Goal: Navigation & Orientation: Understand site structure

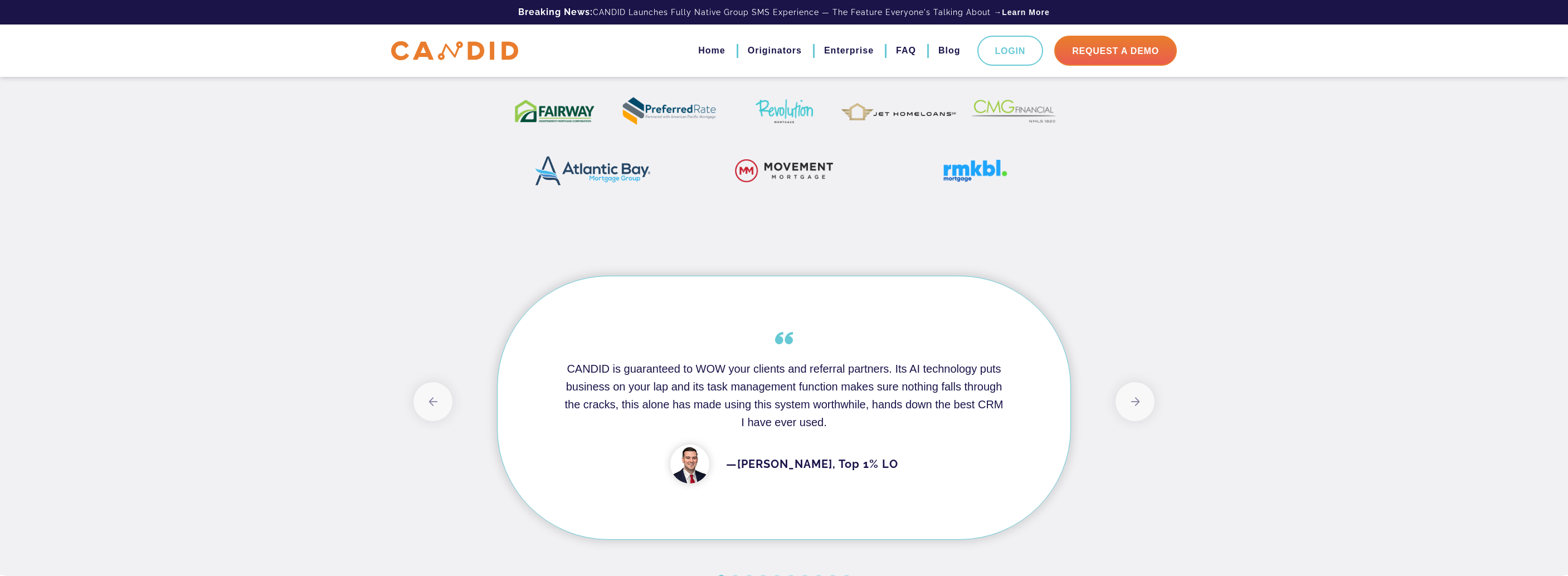
scroll to position [502, 0]
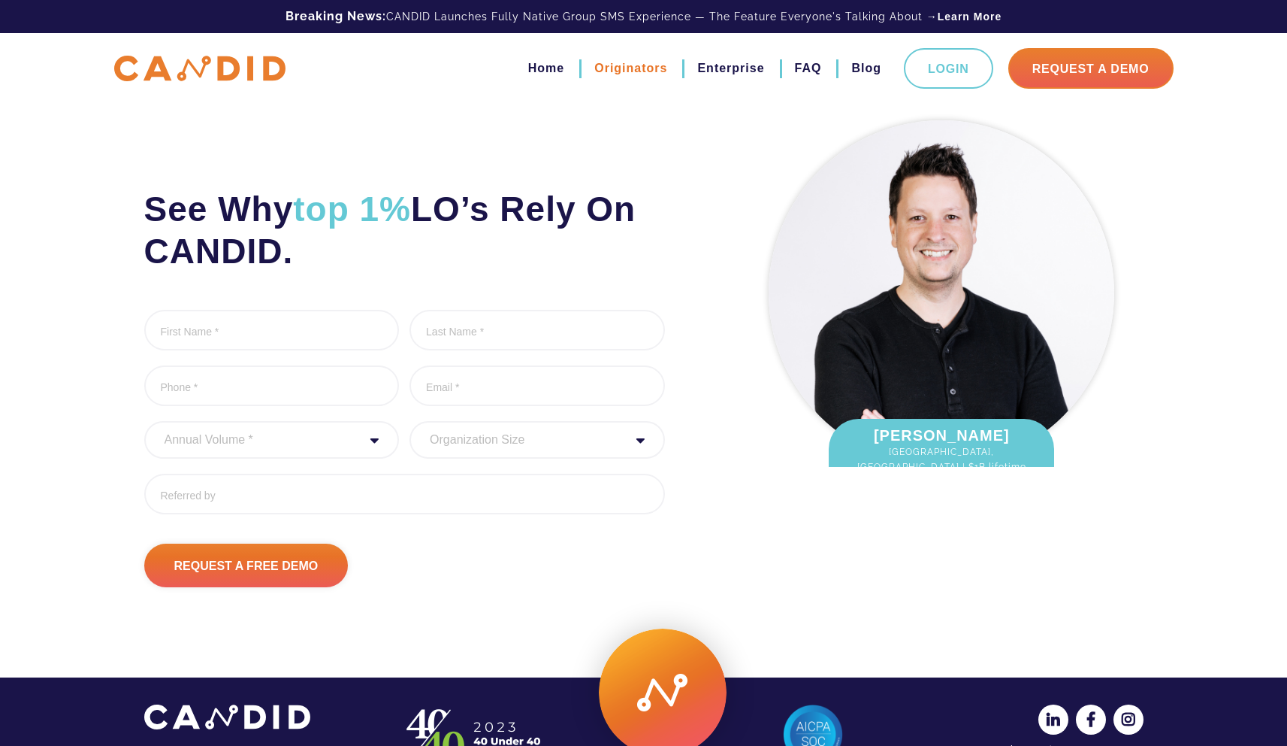
click at [601, 65] on link "Originators" at bounding box center [630, 69] width 73 height 26
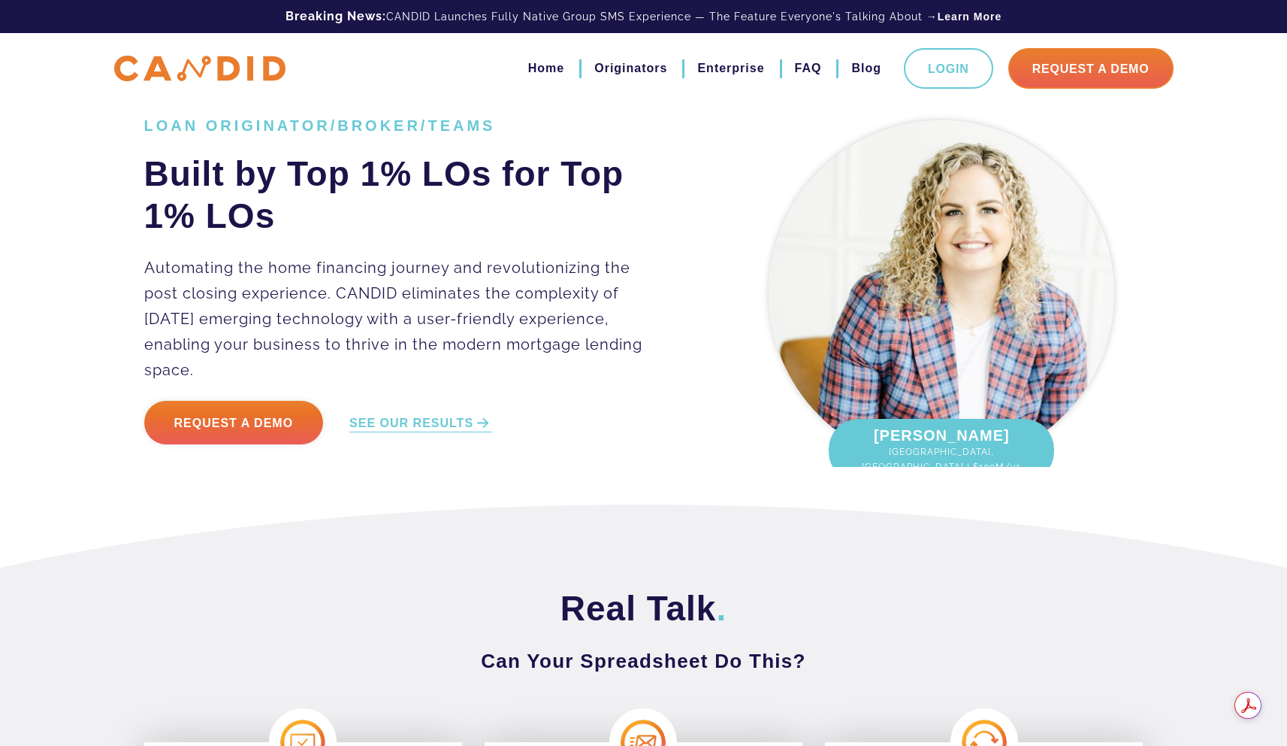
click at [562, 55] on ul "Home Originators Enterprise FAQ Blog Login Request A Demo" at bounding box center [836, 68] width 676 height 41
click at [547, 62] on link "Home" at bounding box center [546, 69] width 36 height 26
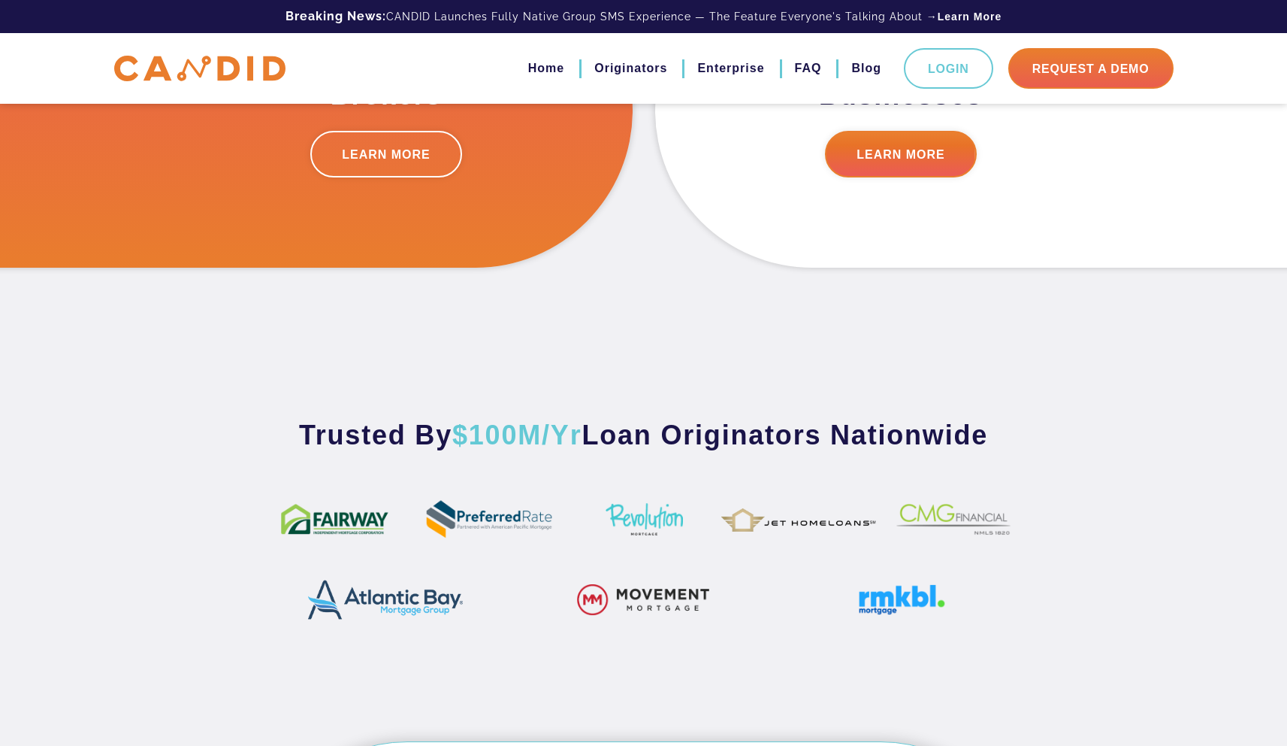
scroll to position [584, 0]
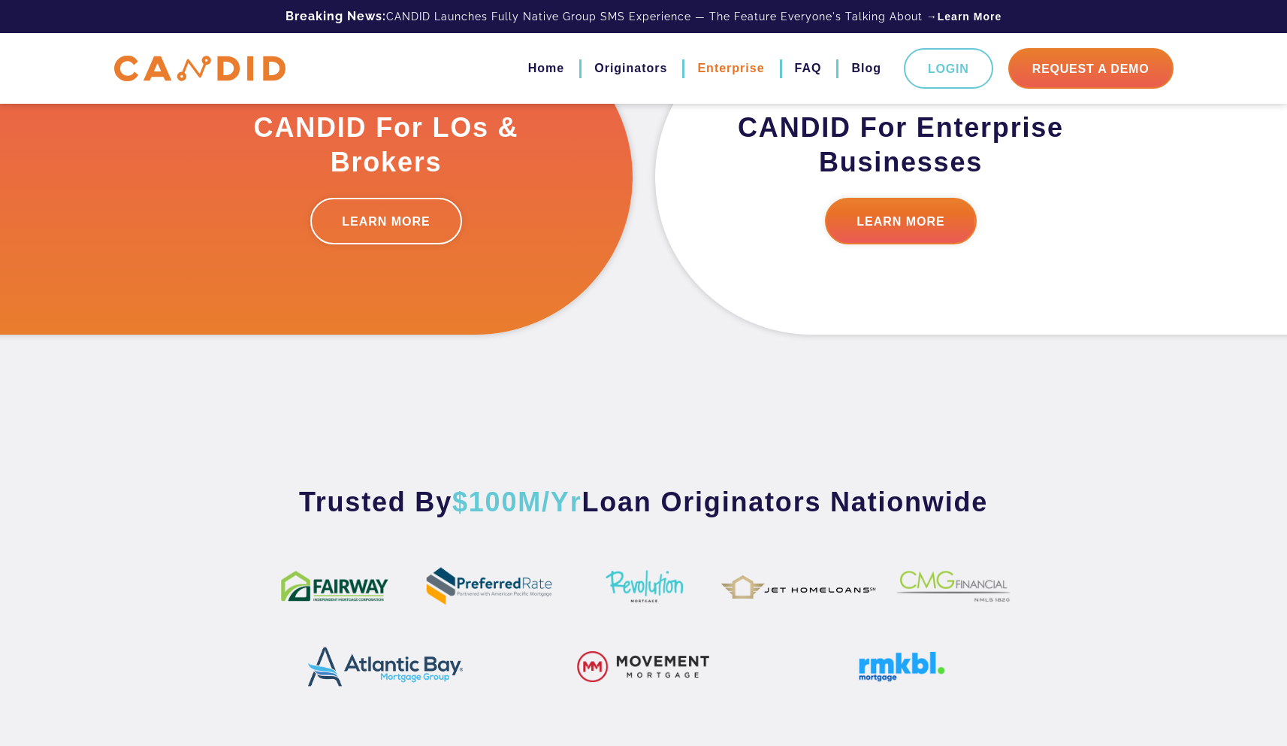
click at [730, 72] on link "Enterprise" at bounding box center [730, 69] width 67 height 26
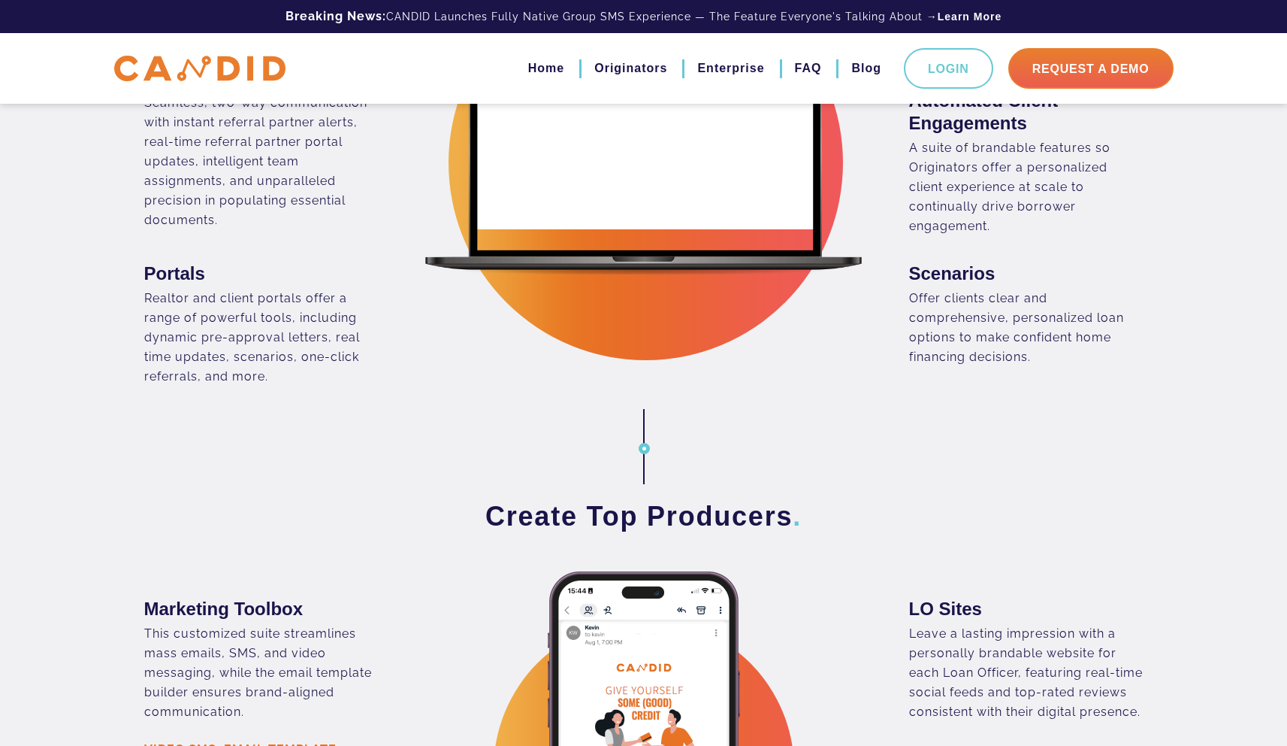
scroll to position [1275, 0]
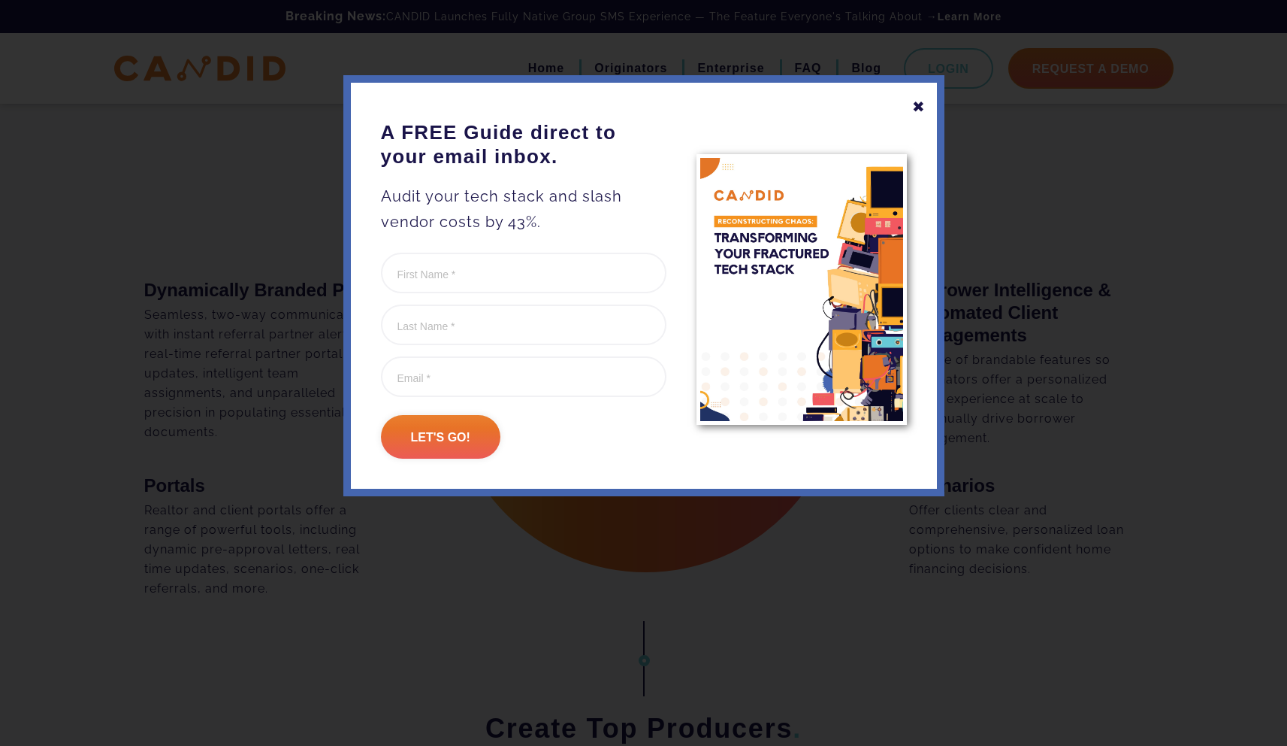
click at [921, 100] on div "✖" at bounding box center [919, 107] width 14 height 26
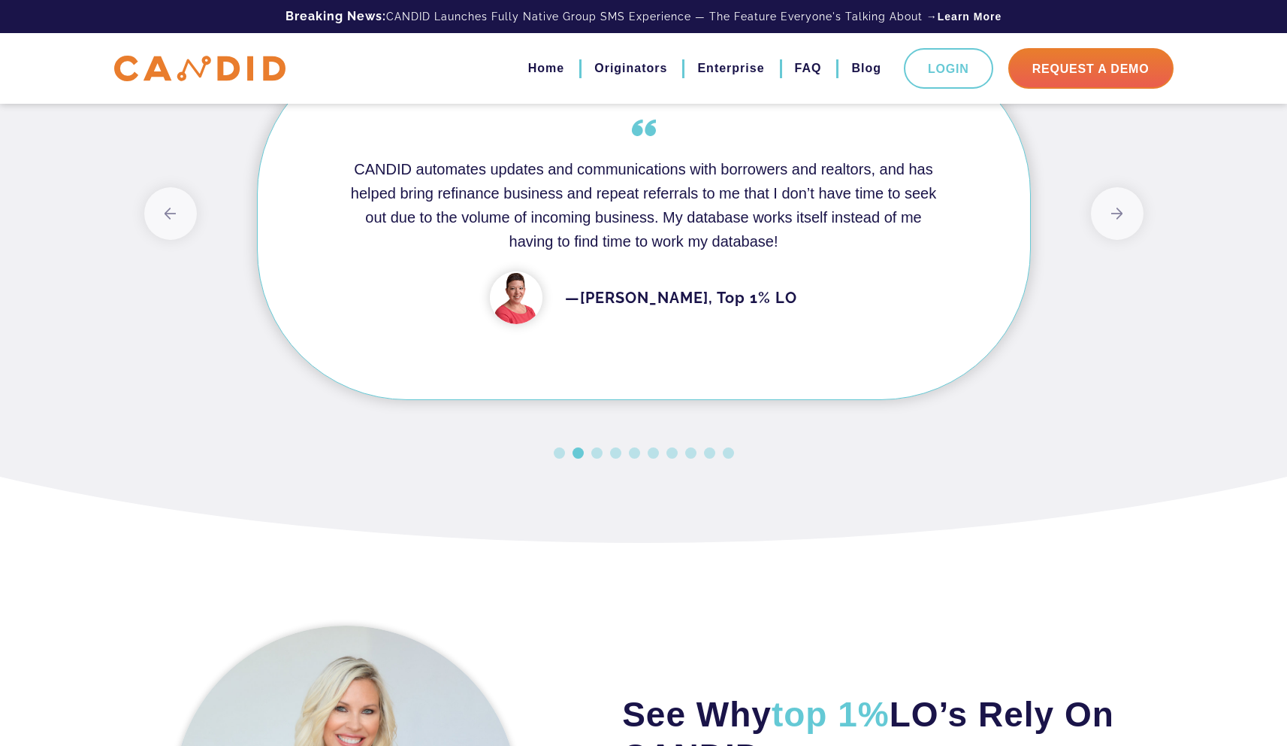
scroll to position [3357, 0]
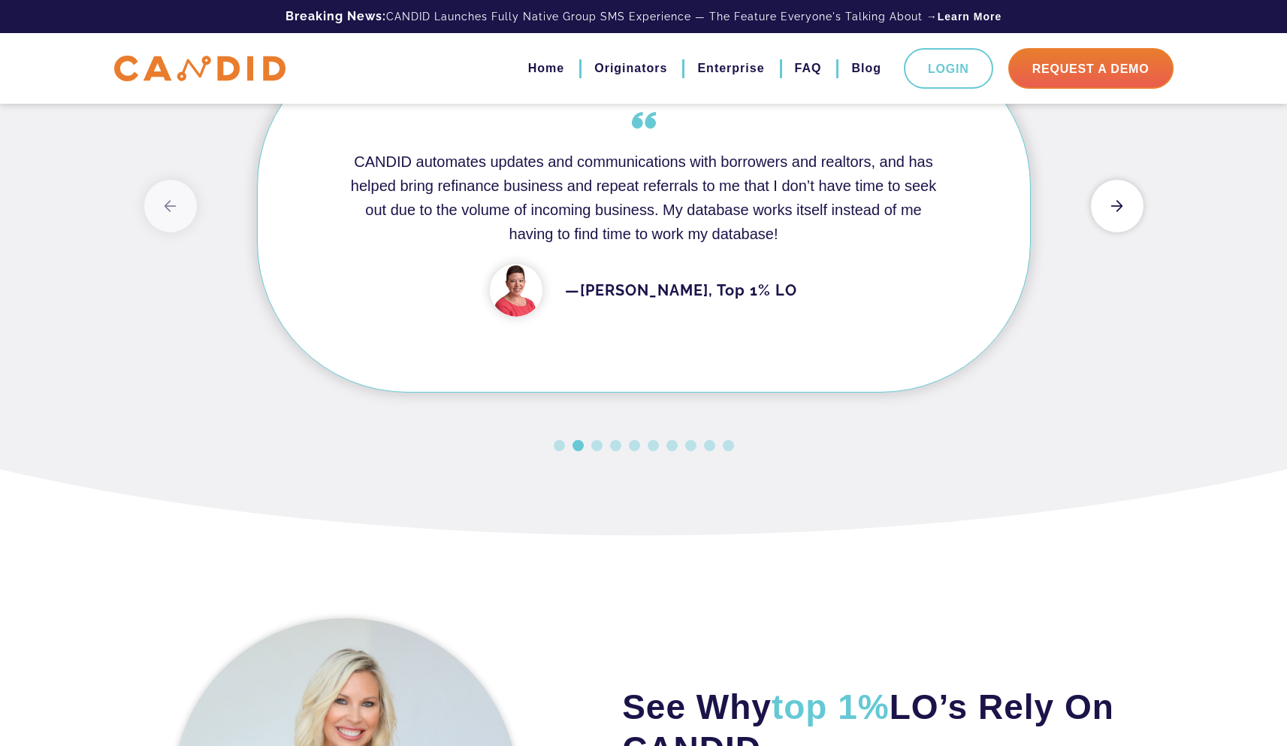
click at [1104, 232] on button "Next" at bounding box center [1117, 206] width 53 height 53
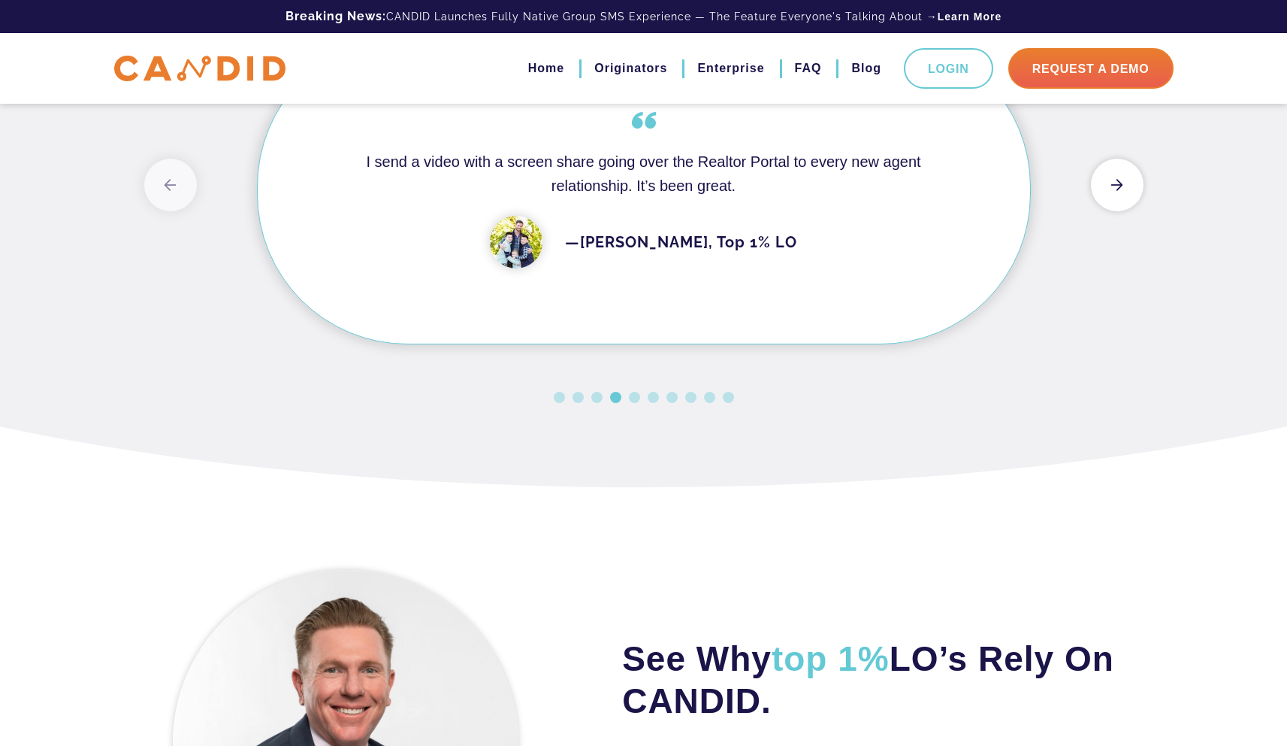
click at [1104, 211] on button "Next" at bounding box center [1117, 185] width 53 height 53
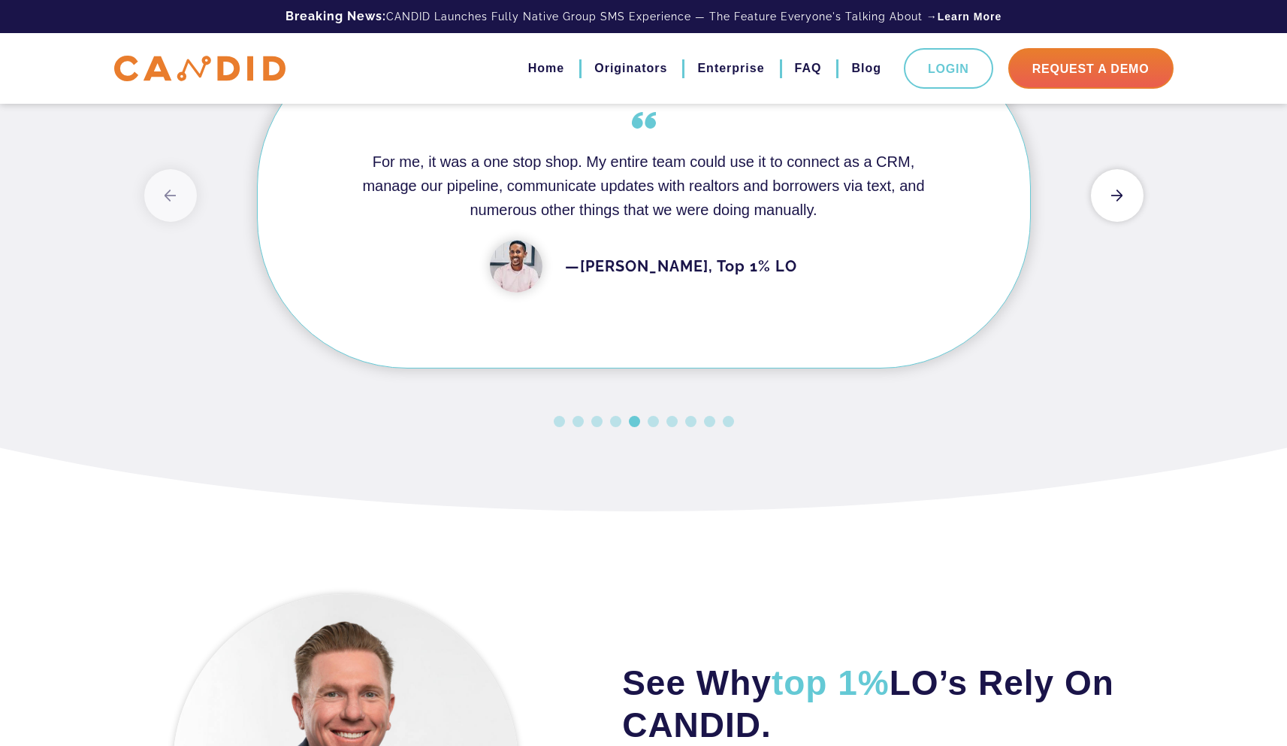
click at [1104, 222] on button "Next" at bounding box center [1117, 195] width 53 height 53
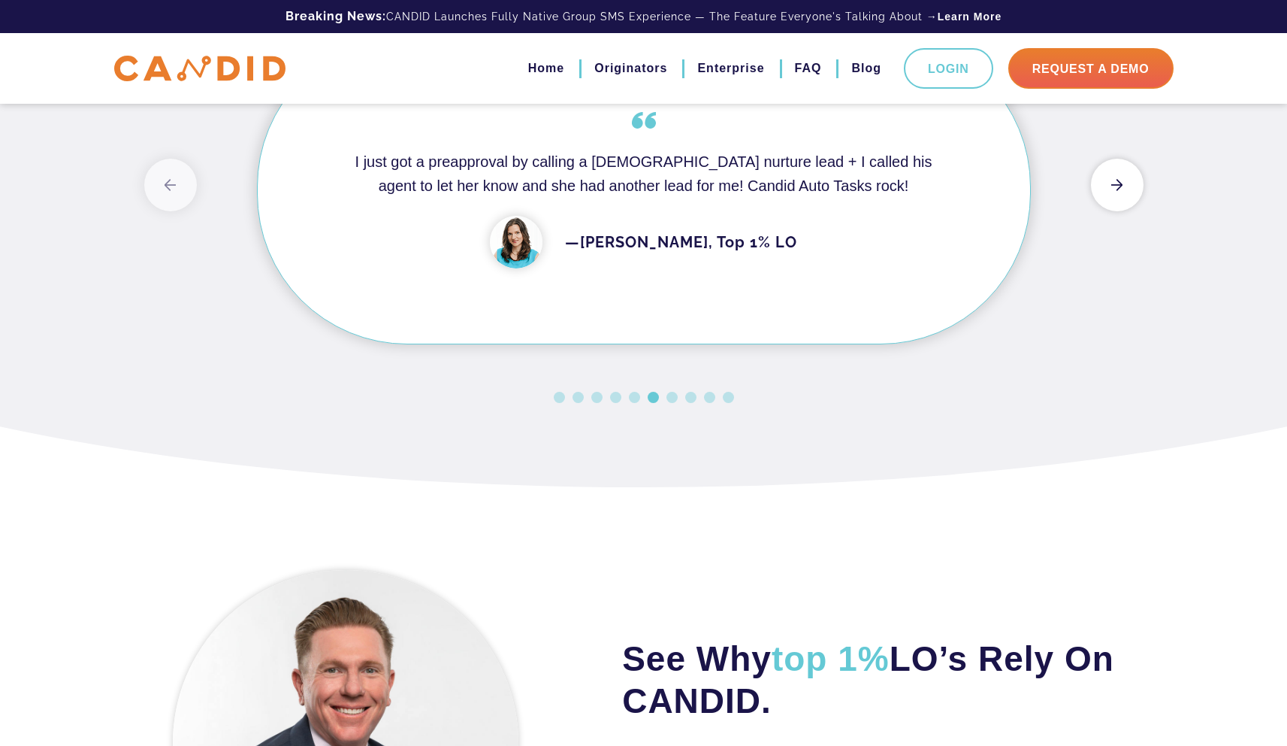
click at [1104, 211] on button "Next" at bounding box center [1117, 185] width 53 height 53
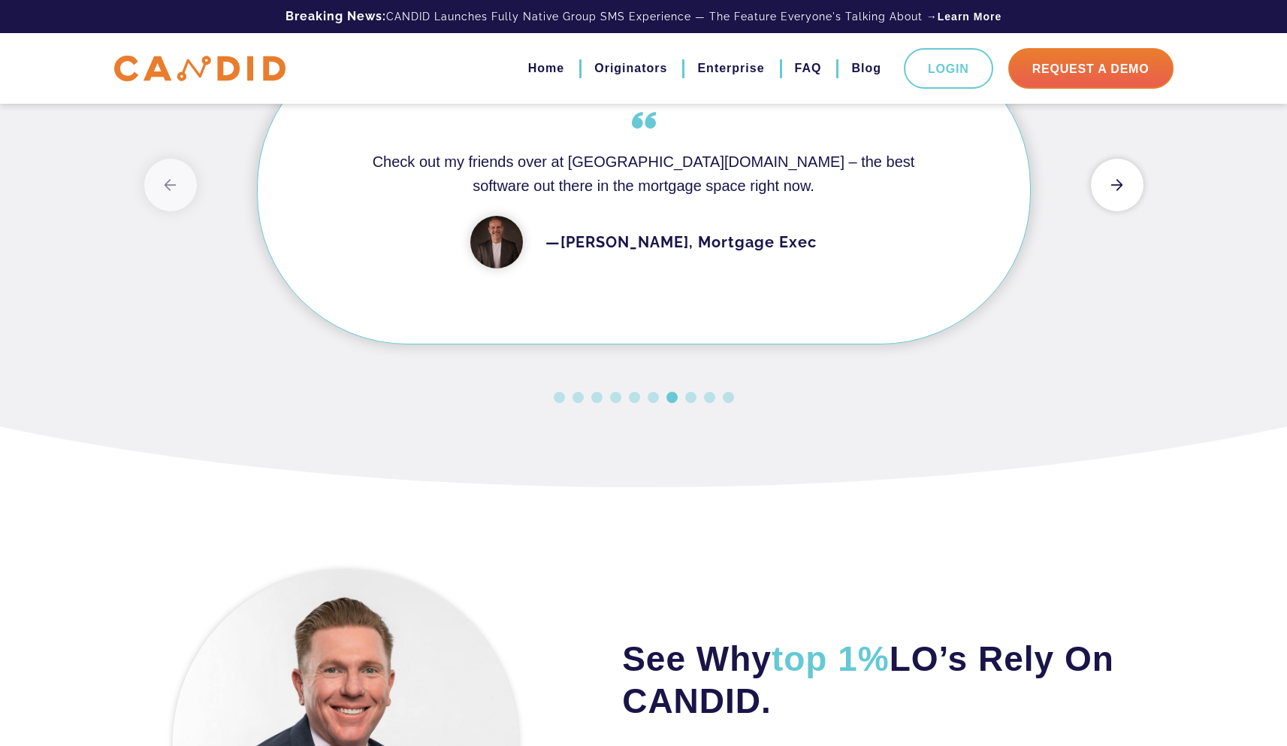
click at [1104, 211] on button "Next" at bounding box center [1117, 185] width 53 height 53
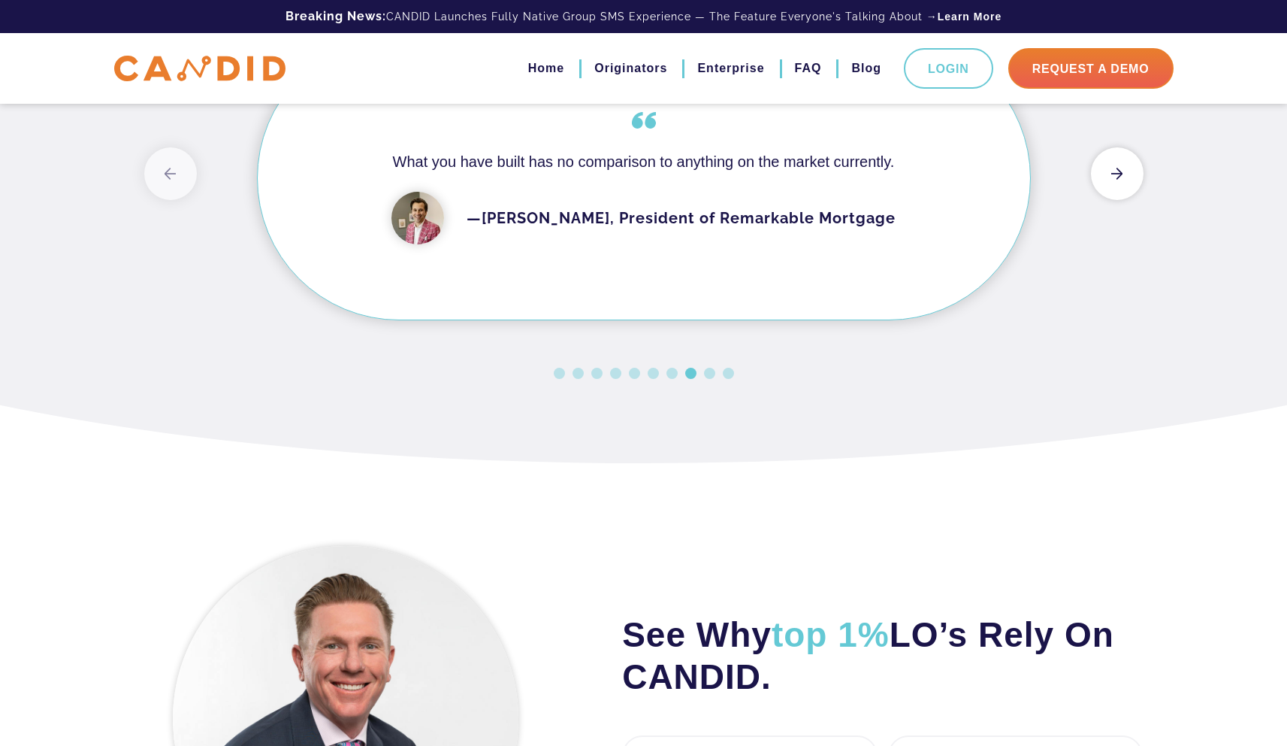
click at [1104, 200] on button "Next" at bounding box center [1117, 173] width 53 height 53
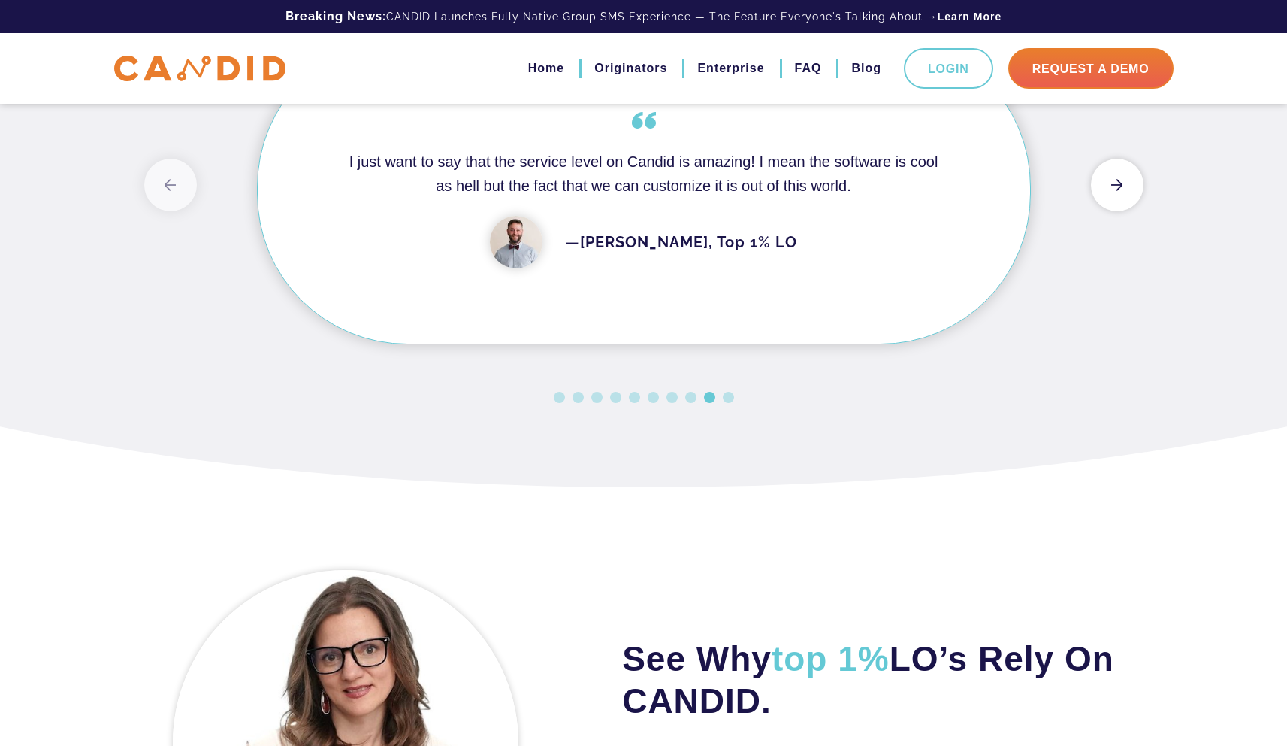
click at [1104, 211] on button "Next" at bounding box center [1117, 185] width 53 height 53
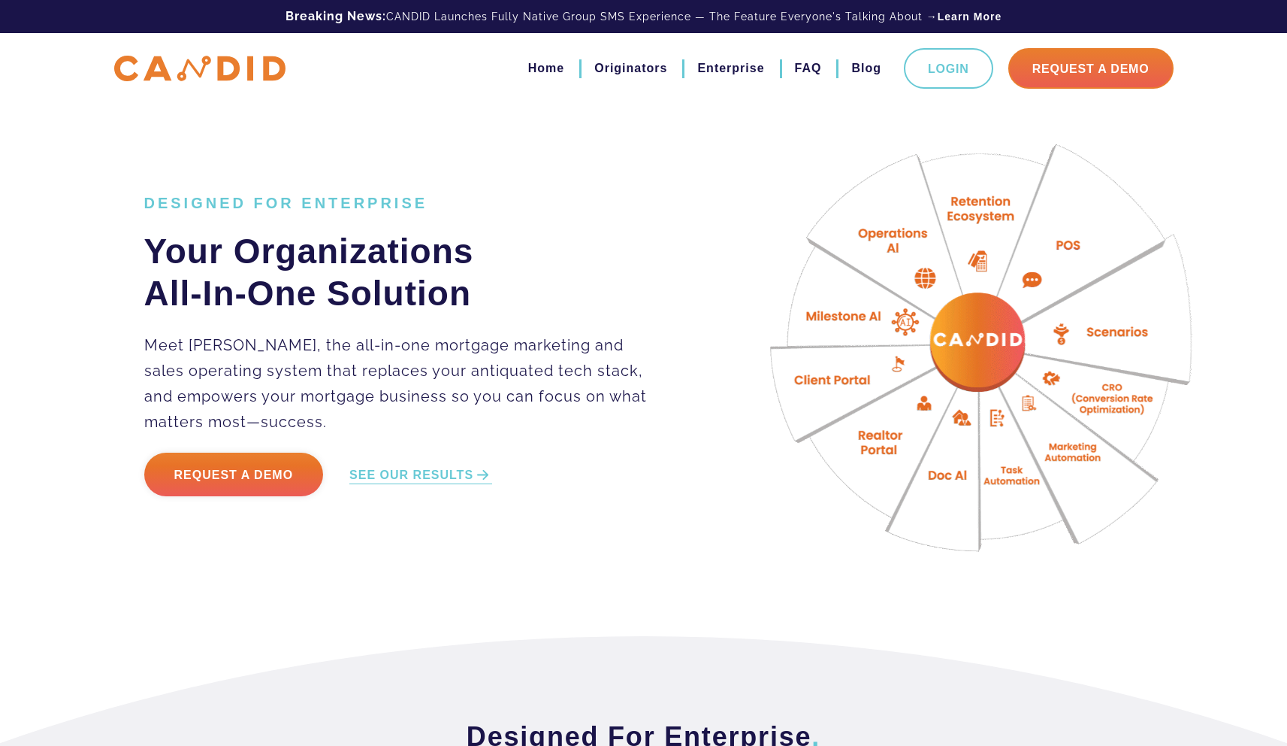
scroll to position [0, 0]
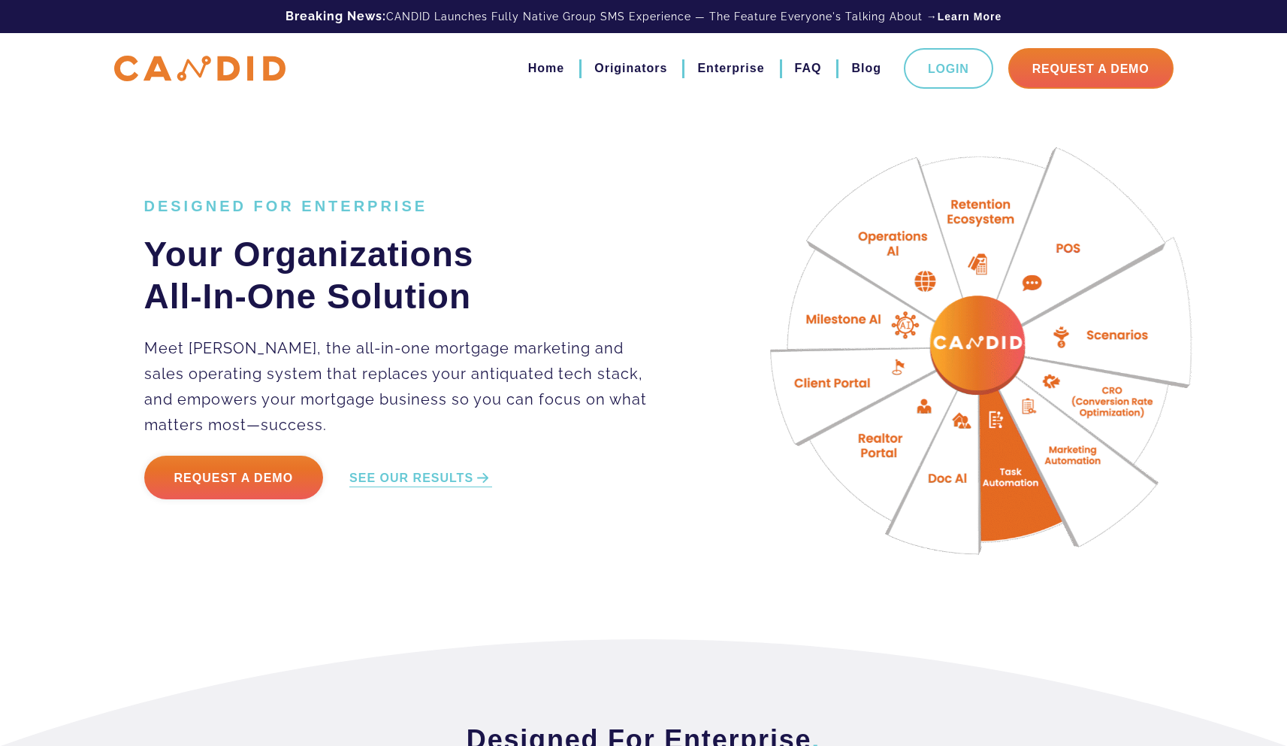
click at [842, 322] on img at bounding box center [984, 357] width 488 height 488
